Goal: Navigation & Orientation: Find specific page/section

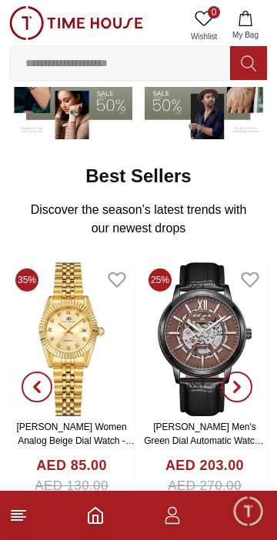
scroll to position [150, 0]
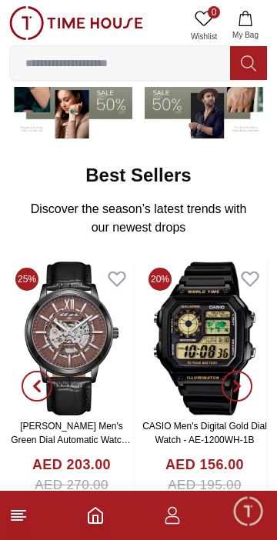
click at [17, 514] on line at bounding box center [17, 514] width 11 height 0
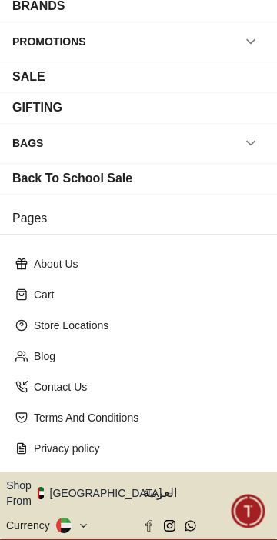
scroll to position [248, 0]
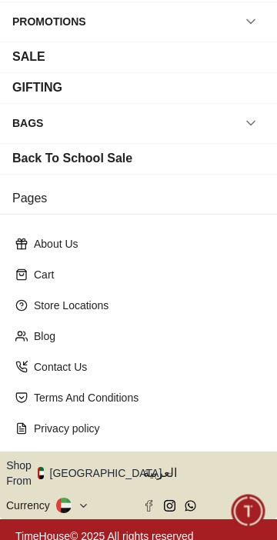
click at [106, 469] on button "Shop From UAE" at bounding box center [89, 473] width 167 height 31
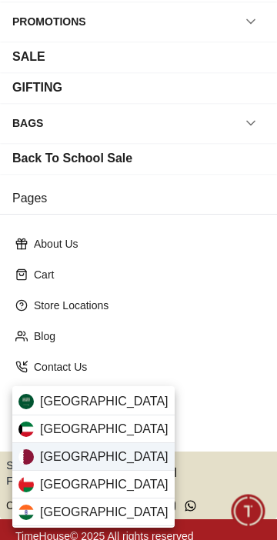
click at [82, 463] on div "Qatar" at bounding box center [93, 457] width 162 height 28
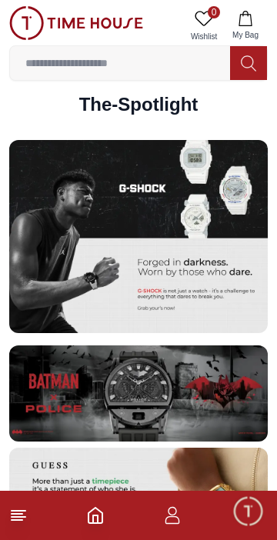
scroll to position [2367, 0]
